Goal: Task Accomplishment & Management: Use online tool/utility

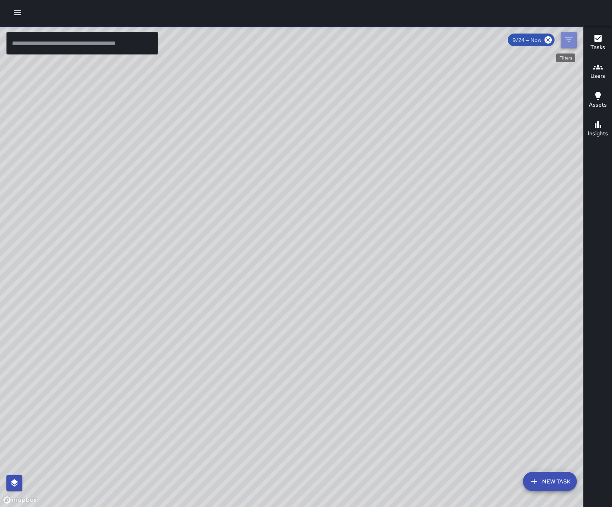
click at [571, 45] on icon "Filters" at bounding box center [569, 40] width 10 height 10
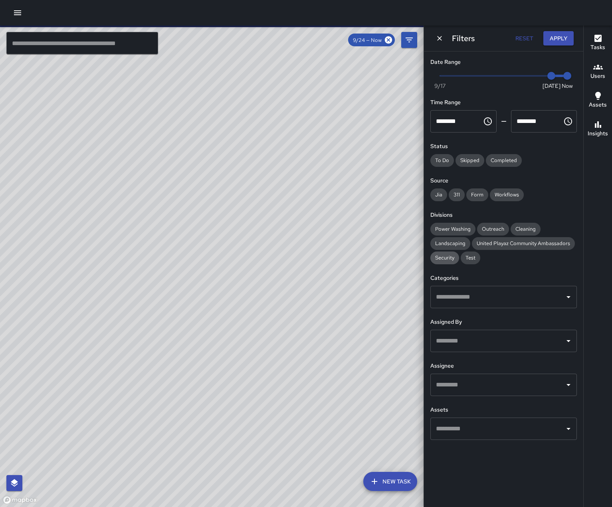
click at [457, 261] on span "Security" at bounding box center [444, 257] width 29 height 7
click at [567, 389] on icon "Open" at bounding box center [568, 385] width 10 height 10
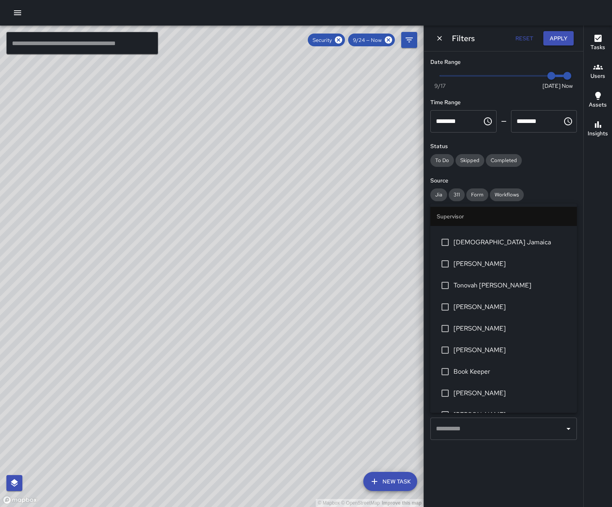
scroll to position [80, 0]
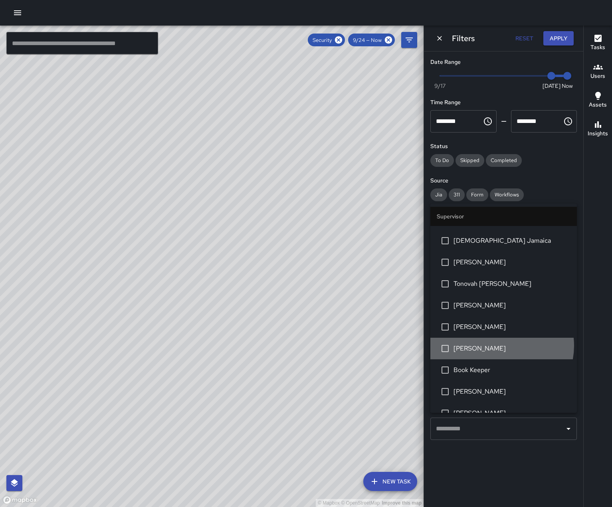
click at [501, 353] on span "[PERSON_NAME]" at bounding box center [511, 349] width 117 height 10
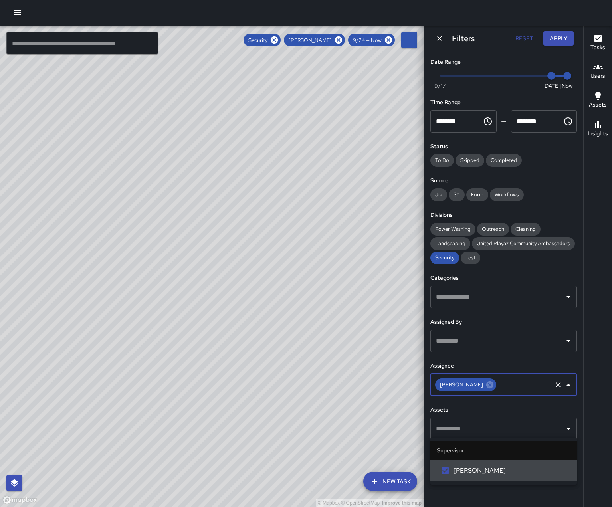
scroll to position [0, 0]
click at [561, 34] on button "Apply" at bounding box center [558, 38] width 30 height 15
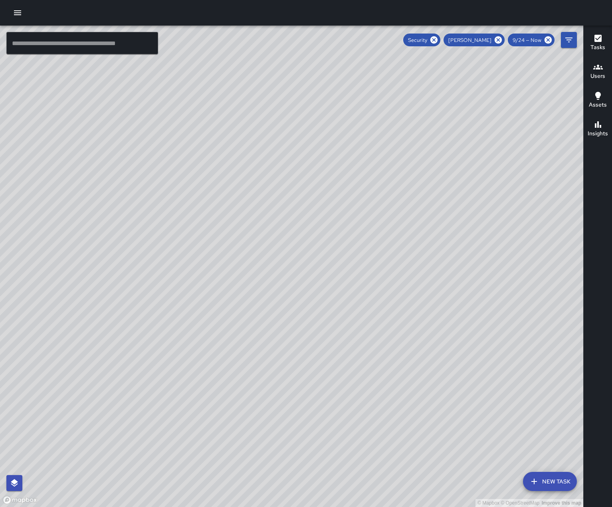
drag, startPoint x: 373, startPoint y: 162, endPoint x: 563, endPoint y: 269, distance: 217.6
click at [563, 269] on div "© Mapbox © OpenStreetMap Improve this map" at bounding box center [291, 266] width 583 height 481
drag, startPoint x: 552, startPoint y: 262, endPoint x: 407, endPoint y: 293, distance: 148.2
click at [407, 293] on div "© Mapbox © OpenStreetMap Improve this map" at bounding box center [291, 266] width 583 height 481
drag, startPoint x: 227, startPoint y: 187, endPoint x: 36, endPoint y: 515, distance: 380.1
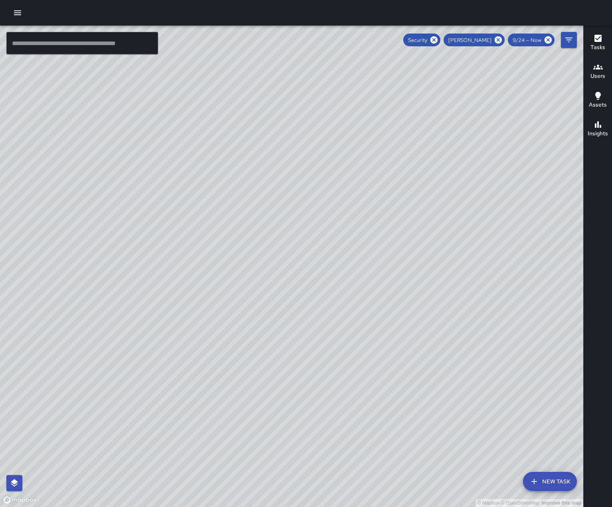
click at [36, 506] on html "© Mapbox © OpenStreetMap Improve this map ​ New Task Security [PERSON_NAME] 9/2…" at bounding box center [306, 253] width 612 height 507
drag, startPoint x: 369, startPoint y: 335, endPoint x: 11, endPoint y: 338, distance: 358.4
click at [10, 340] on div "© Mapbox © OpenStreetMap Improve this map" at bounding box center [291, 266] width 583 height 481
drag, startPoint x: 12, startPoint y: 310, endPoint x: 16, endPoint y: 292, distance: 18.3
click at [13, 296] on div "© Mapbox © OpenStreetMap Improve this map" at bounding box center [291, 266] width 583 height 481
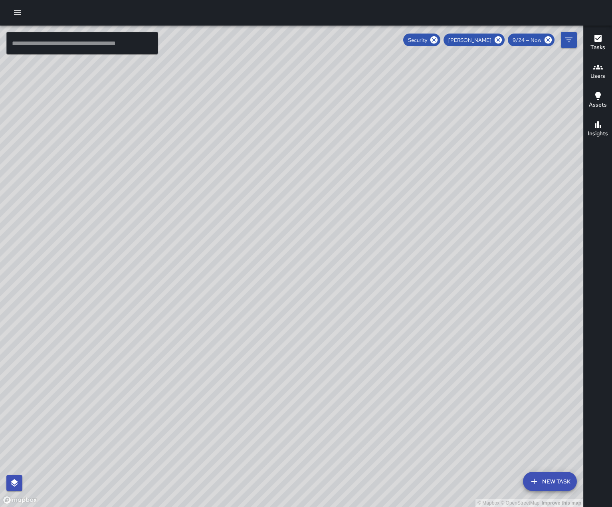
drag, startPoint x: 326, startPoint y: 353, endPoint x: 319, endPoint y: 247, distance: 105.6
click at [272, 266] on div "© Mapbox © OpenStreetMap Improve this map" at bounding box center [291, 266] width 583 height 481
click at [569, 40] on icon "Filters" at bounding box center [568, 40] width 7 height 5
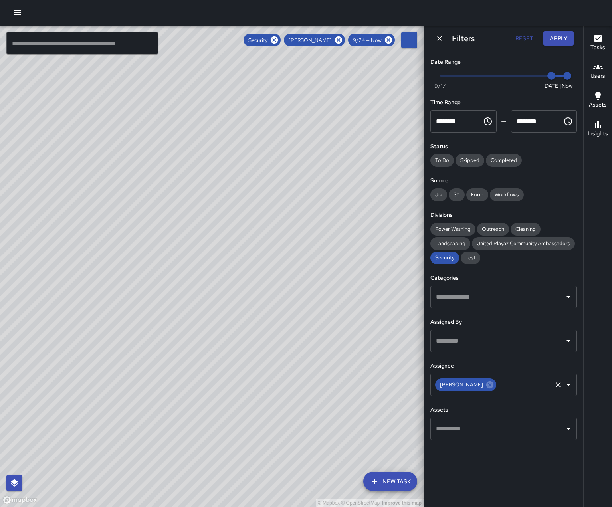
click at [555, 387] on icon "Clear" at bounding box center [557, 384] width 5 height 5
drag, startPoint x: 248, startPoint y: 298, endPoint x: 300, endPoint y: 485, distance: 193.8
click at [300, 485] on div "© Mapbox © OpenStreetMap Improve this map" at bounding box center [211, 266] width 423 height 481
click at [443, 40] on icon "Dismiss" at bounding box center [439, 38] width 8 height 8
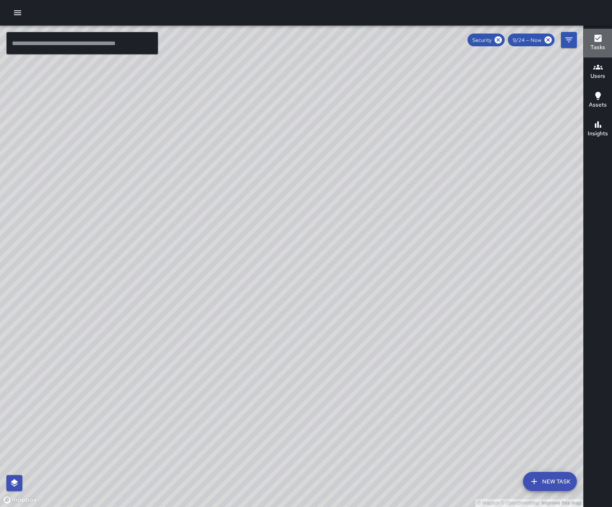
click at [603, 46] on h6 "Tasks" at bounding box center [597, 47] width 15 height 9
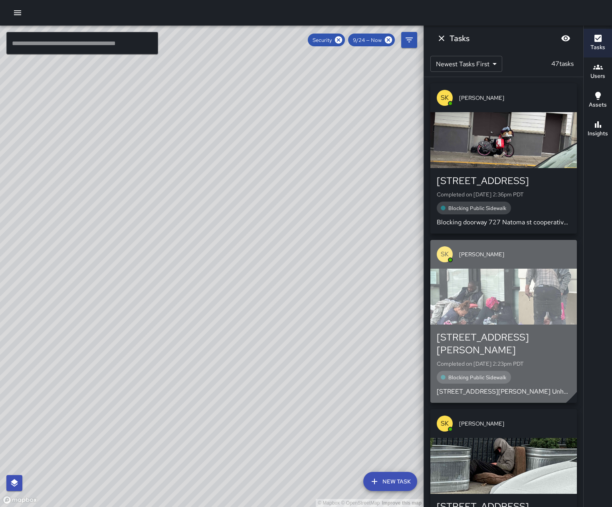
click at [486, 320] on div "button" at bounding box center [503, 297] width 146 height 56
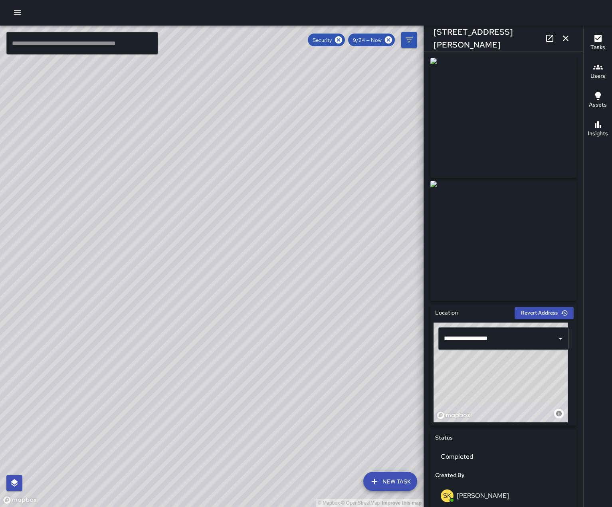
click at [499, 124] on img at bounding box center [503, 118] width 146 height 120
click at [500, 131] on img at bounding box center [503, 118] width 146 height 120
click at [565, 40] on icon "button" at bounding box center [566, 39] width 10 height 10
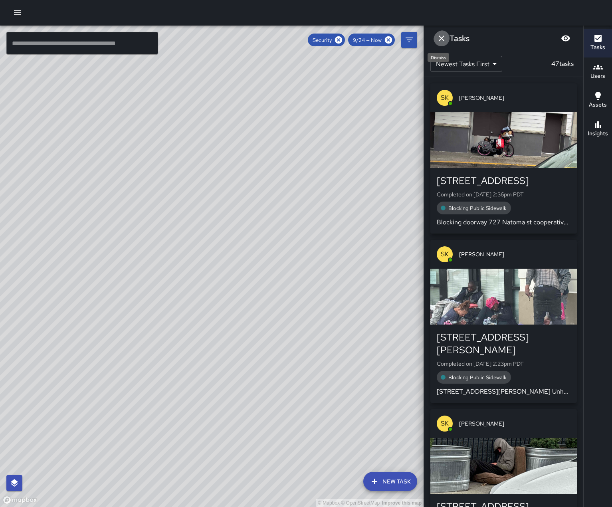
click at [443, 40] on icon "Dismiss" at bounding box center [442, 39] width 10 height 10
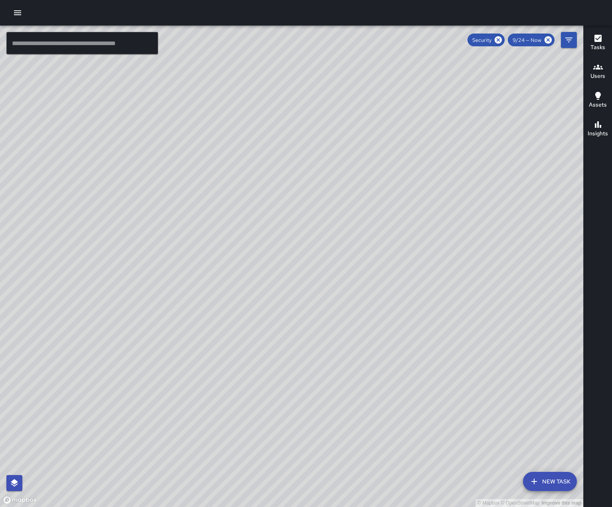
drag, startPoint x: 348, startPoint y: 201, endPoint x: 379, endPoint y: 125, distance: 81.3
click at [379, 125] on div "© Mapbox © OpenStreetMap Improve this map" at bounding box center [291, 266] width 583 height 481
drag, startPoint x: 165, startPoint y: 247, endPoint x: 206, endPoint y: 176, distance: 81.9
click at [206, 176] on div "© Mapbox © OpenStreetMap Improve this map" at bounding box center [291, 266] width 583 height 481
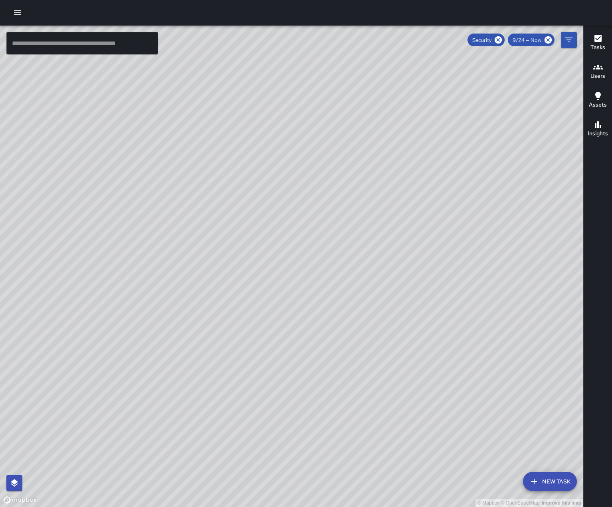
drag, startPoint x: 275, startPoint y: 207, endPoint x: 126, endPoint y: 187, distance: 151.0
click at [126, 187] on div "© Mapbox © OpenStreetMap Improve this map" at bounding box center [291, 266] width 583 height 481
drag, startPoint x: 280, startPoint y: 134, endPoint x: 342, endPoint y: 283, distance: 161.2
click at [342, 283] on div "© Mapbox © OpenStreetMap Improve this map" at bounding box center [291, 266] width 583 height 481
click at [360, 269] on div "© Mapbox © OpenStreetMap Improve this map" at bounding box center [291, 266] width 583 height 481
